Goal: Check status

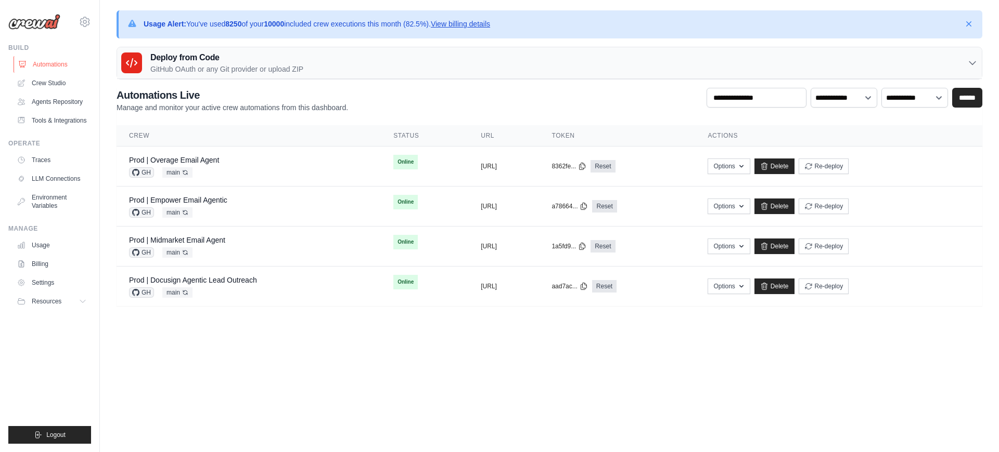
click at [36, 72] on link "Automations" at bounding box center [53, 64] width 79 height 17
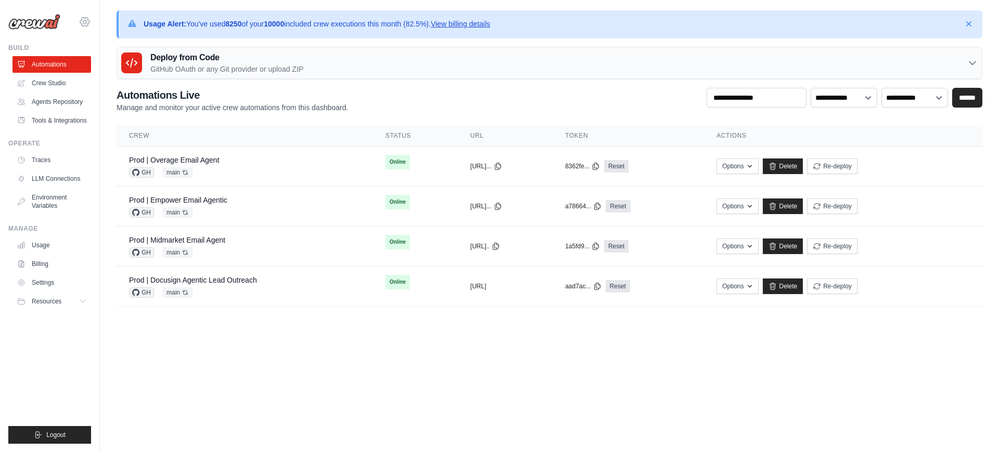
click at [89, 21] on icon at bounding box center [84, 21] width 9 height 9
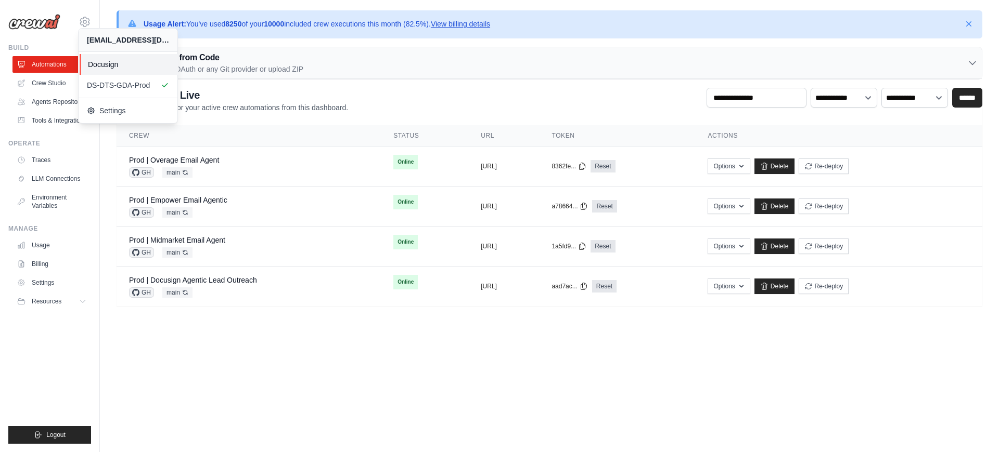
click at [107, 59] on link "Docusign" at bounding box center [129, 64] width 99 height 21
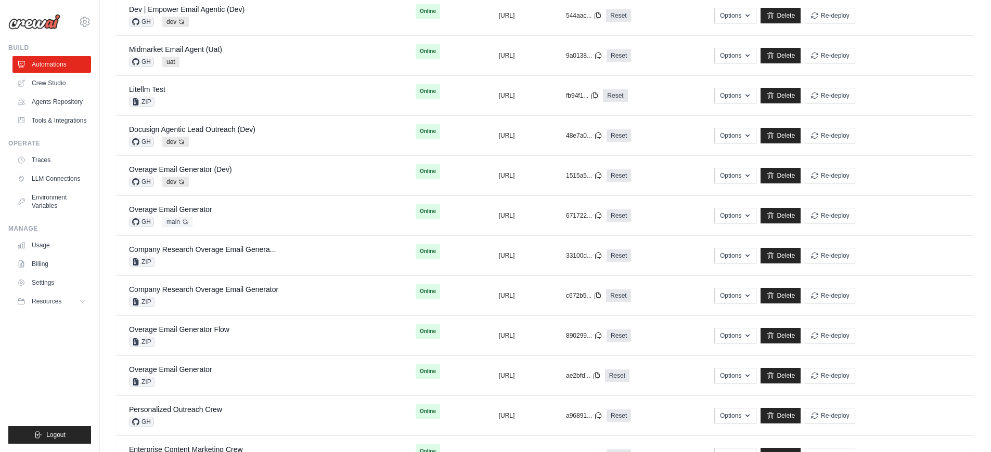
scroll to position [436, 0]
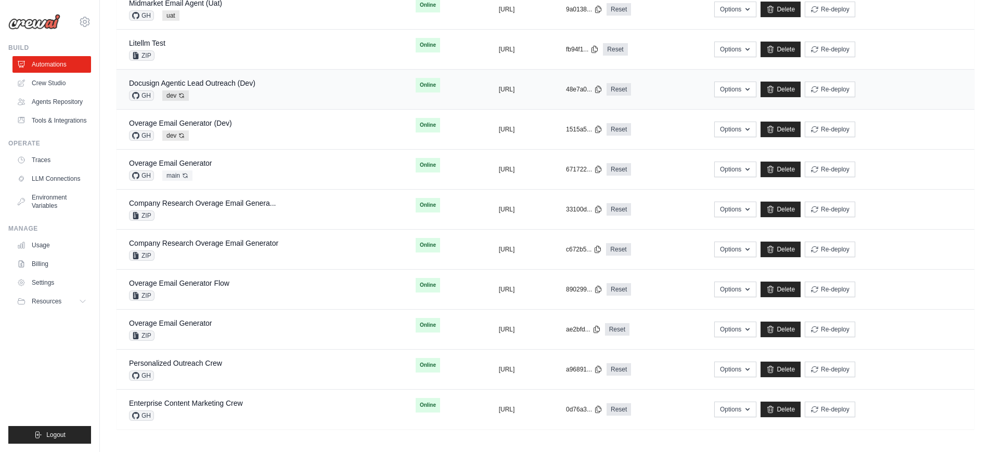
click at [264, 101] on td "Docusign Agentic Lead Outreach (Dev) GH dev Auto-deploy enabled" at bounding box center [259, 90] width 287 height 40
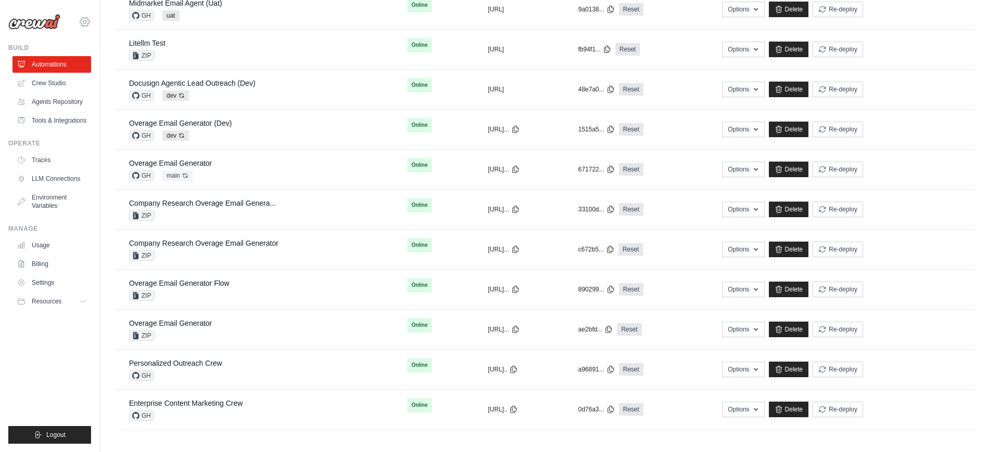
click at [82, 23] on icon at bounding box center [85, 22] width 12 height 12
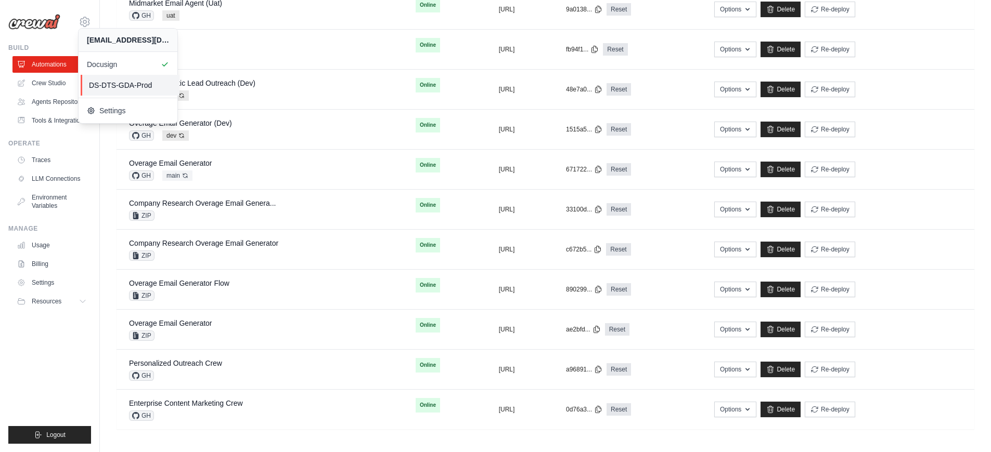
click at [99, 80] on span "DS-DTS-GDA-Prod" at bounding box center [130, 85] width 82 height 10
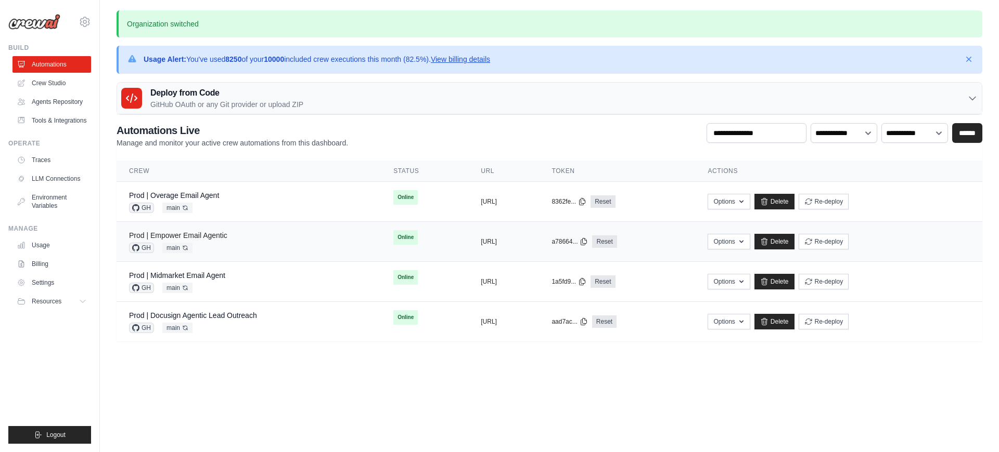
click at [223, 238] on link "Prod | Empower Email Agentic" at bounding box center [178, 235] width 98 height 8
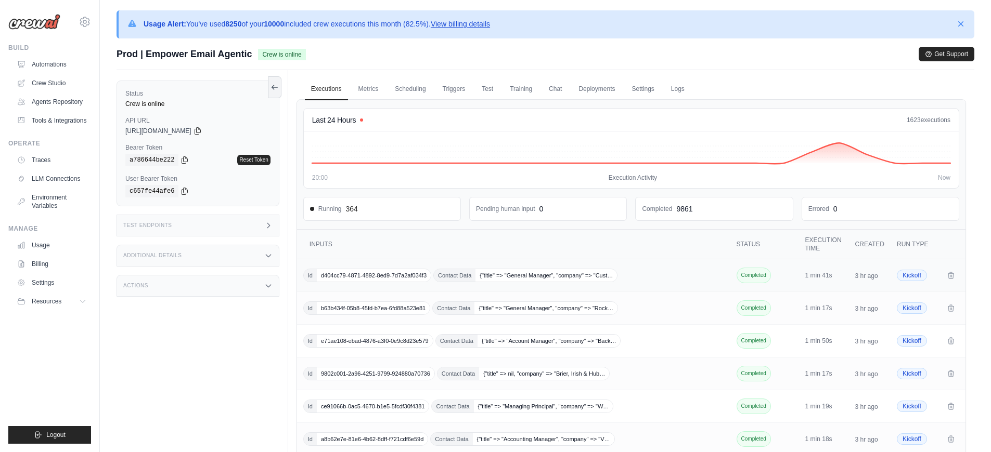
click at [675, 273] on div "Id d404cc79-4871-4892-8ed9-7d7a2af034f3 Contact Data {"title" => "General Manag…" at bounding box center [514, 276] width 423 height 14
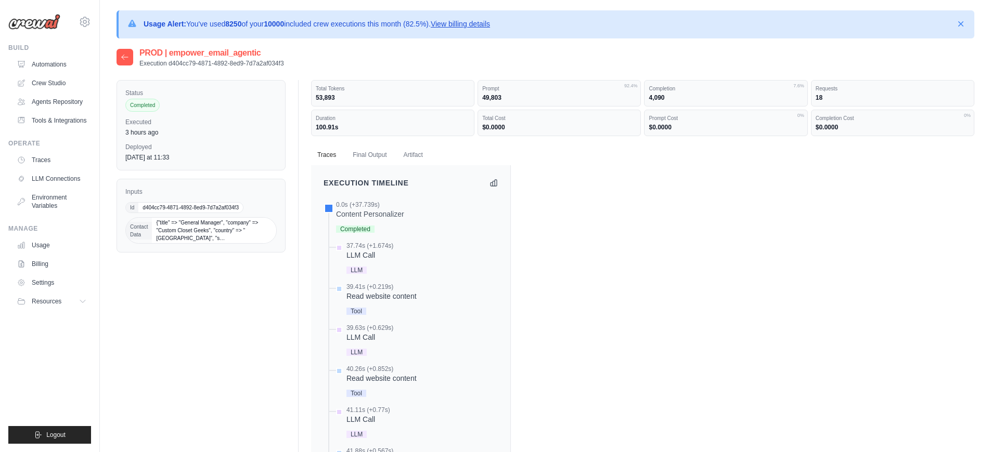
click at [381, 115] on dt "Duration" at bounding box center [393, 118] width 154 height 8
click at [614, 122] on div "Total Cost $0.0000" at bounding box center [558, 123] width 163 height 27
click at [567, 86] on dt "Prompt" at bounding box center [559, 89] width 154 height 8
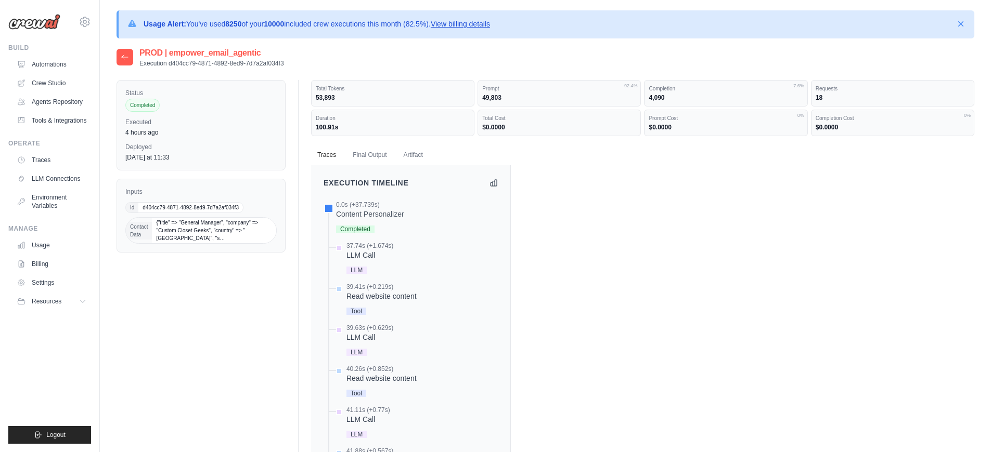
click at [387, 252] on div "LLM Call" at bounding box center [369, 255] width 47 height 10
